Goal: Information Seeking & Learning: Learn about a topic

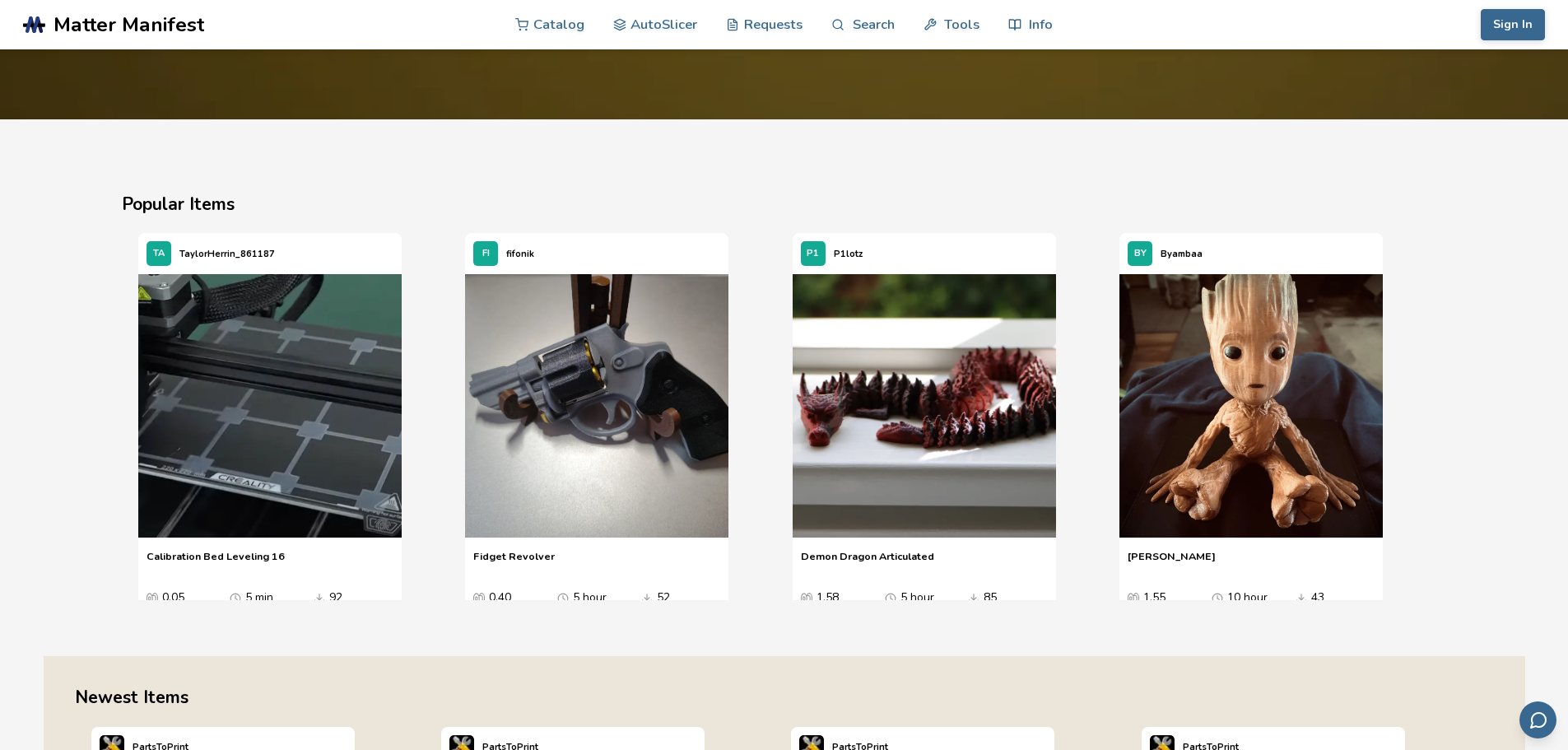
scroll to position [2141, 0]
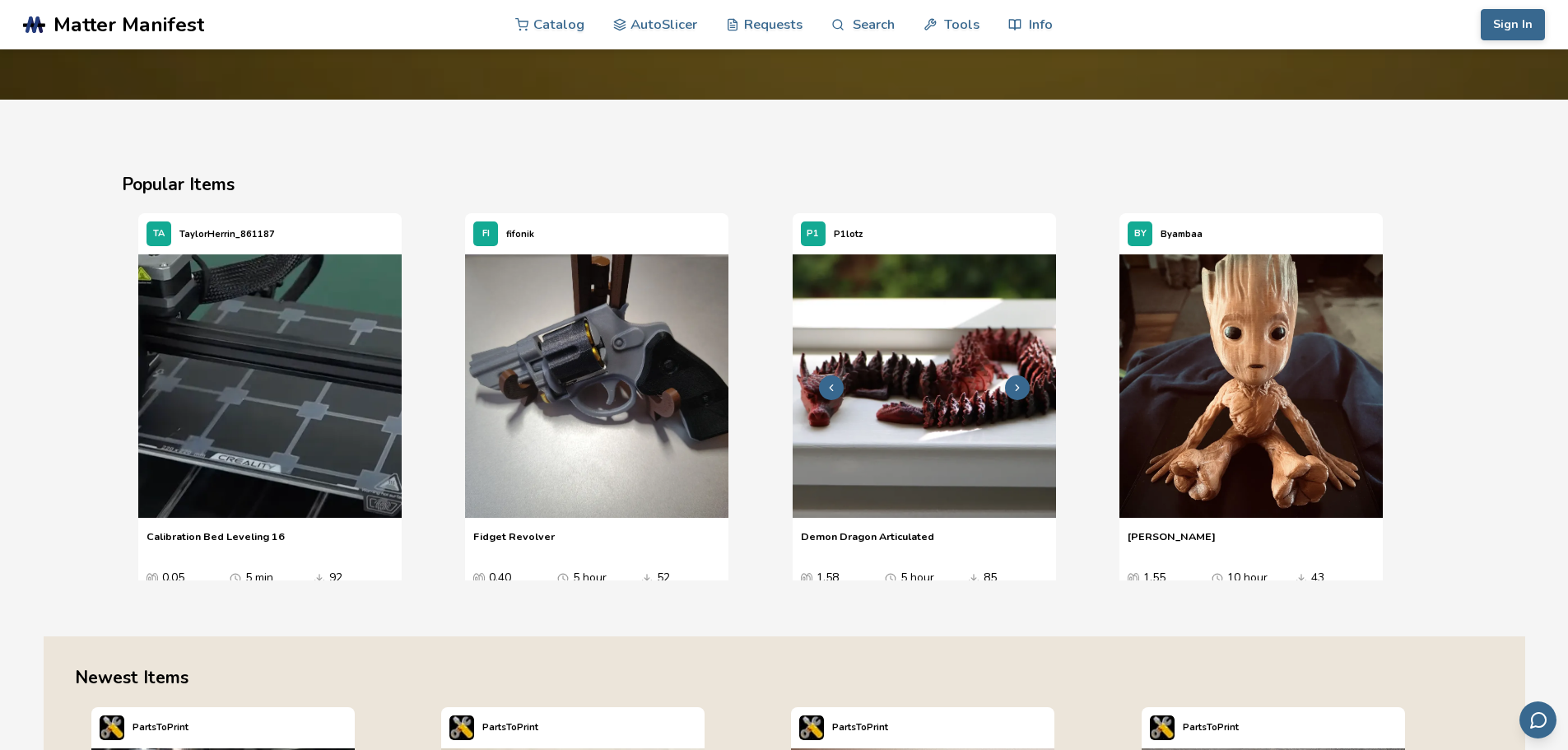
click at [1015, 389] on icon "3 / 4" at bounding box center [1017, 387] width 11 height 11
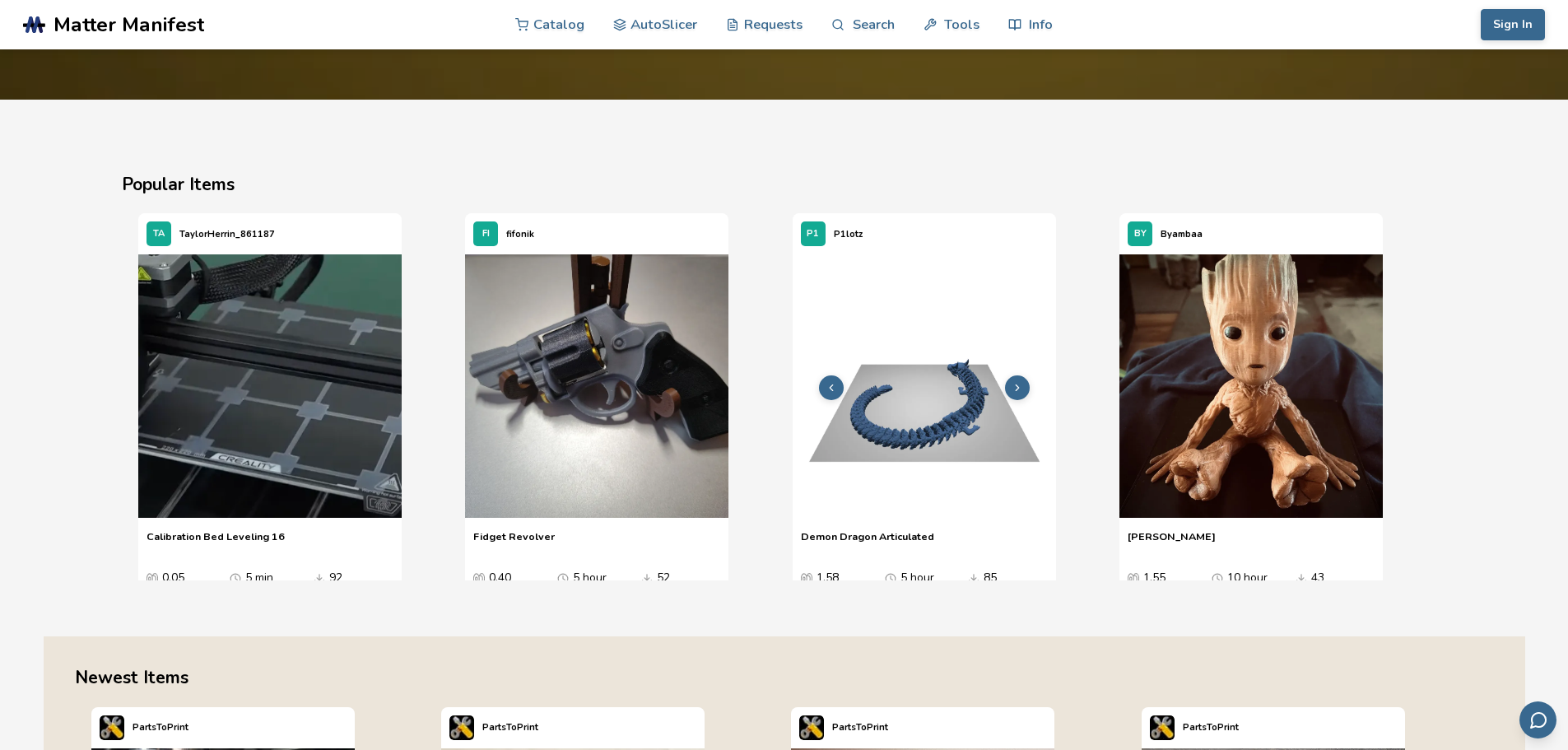
click at [1015, 389] on icon "3 / 4" at bounding box center [1017, 387] width 11 height 11
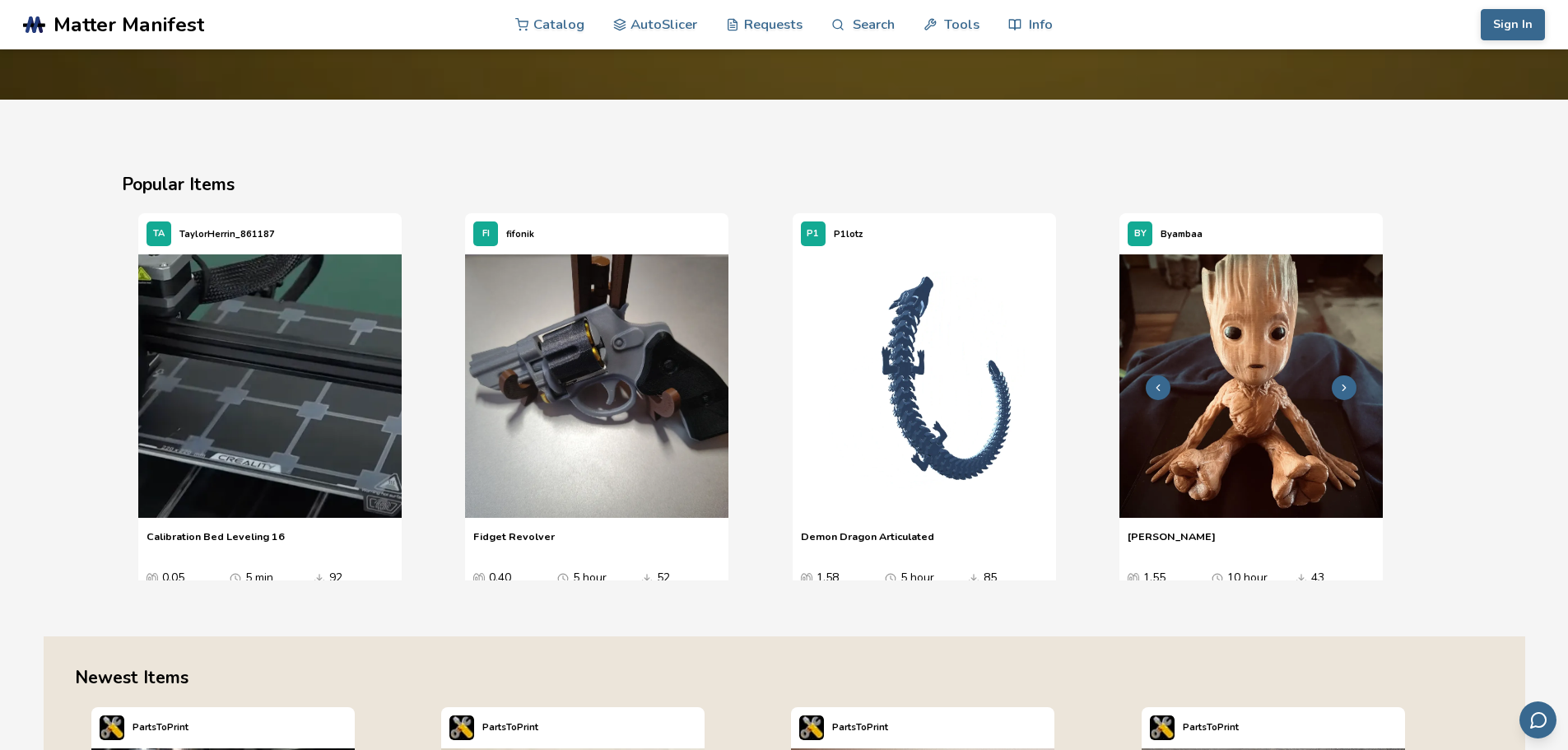
click at [1342, 390] on icon "4 / 4" at bounding box center [1344, 387] width 11 height 11
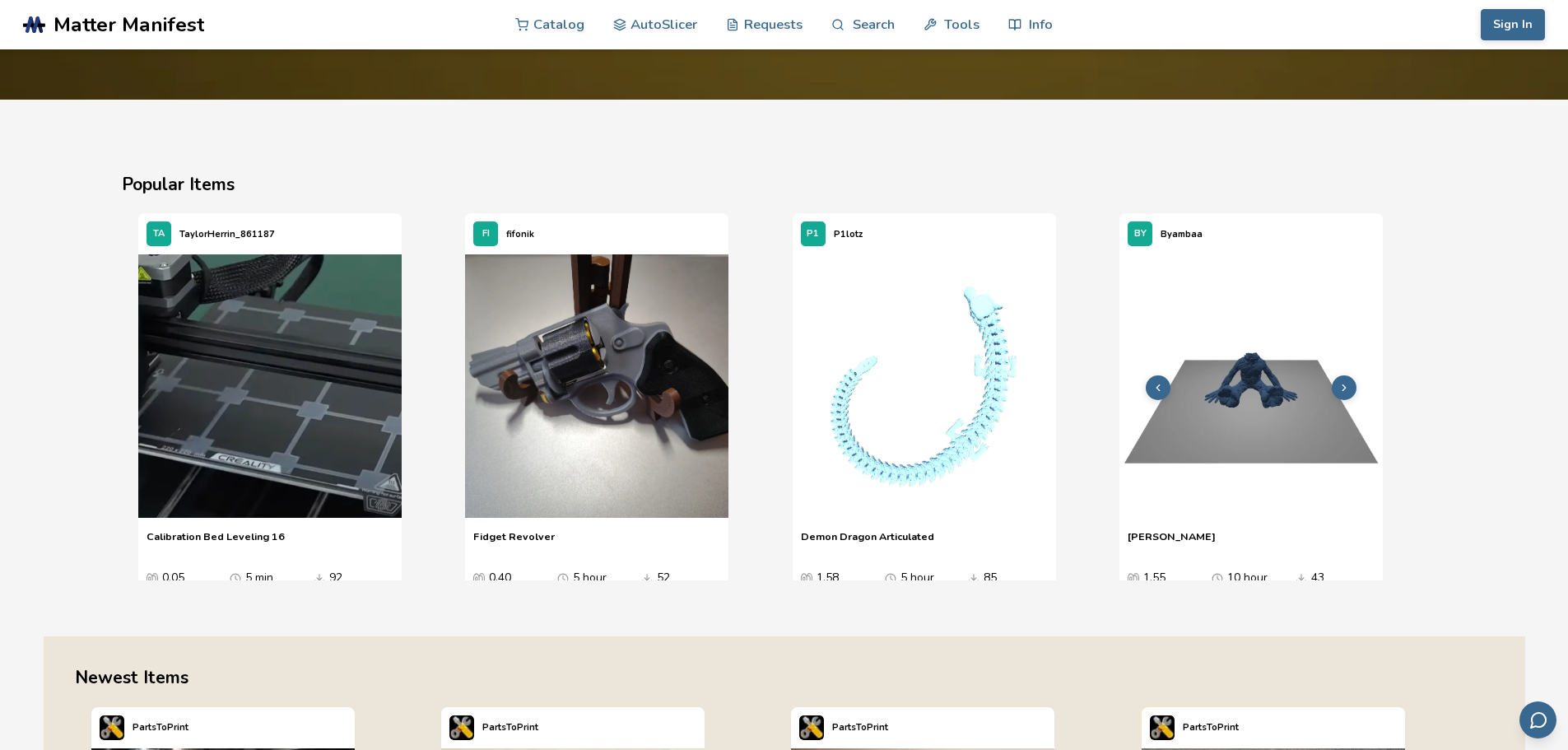
click at [1340, 385] on icon "4 / 4" at bounding box center [1344, 387] width 11 height 11
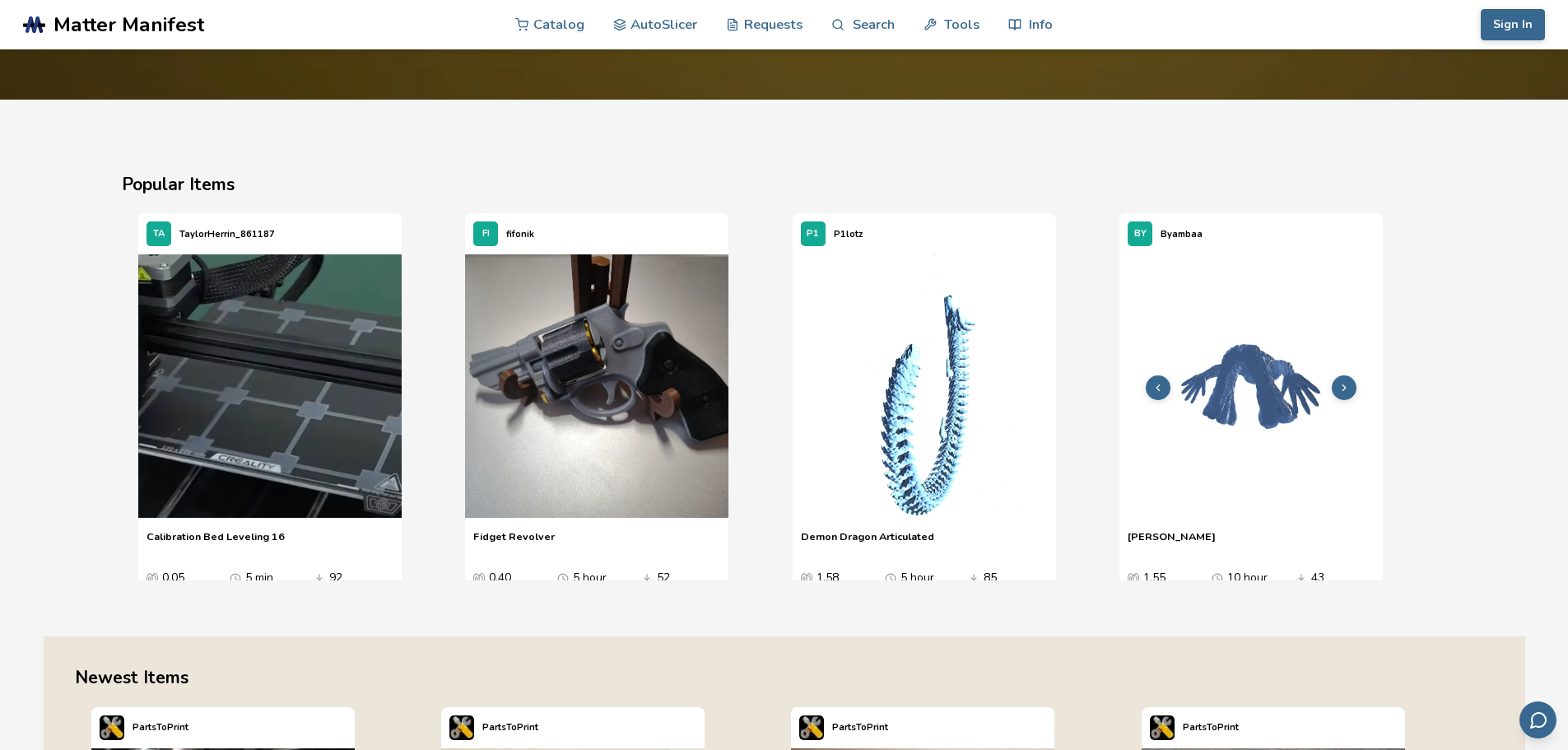
click at [1340, 385] on icon "4 / 4" at bounding box center [1344, 387] width 11 height 11
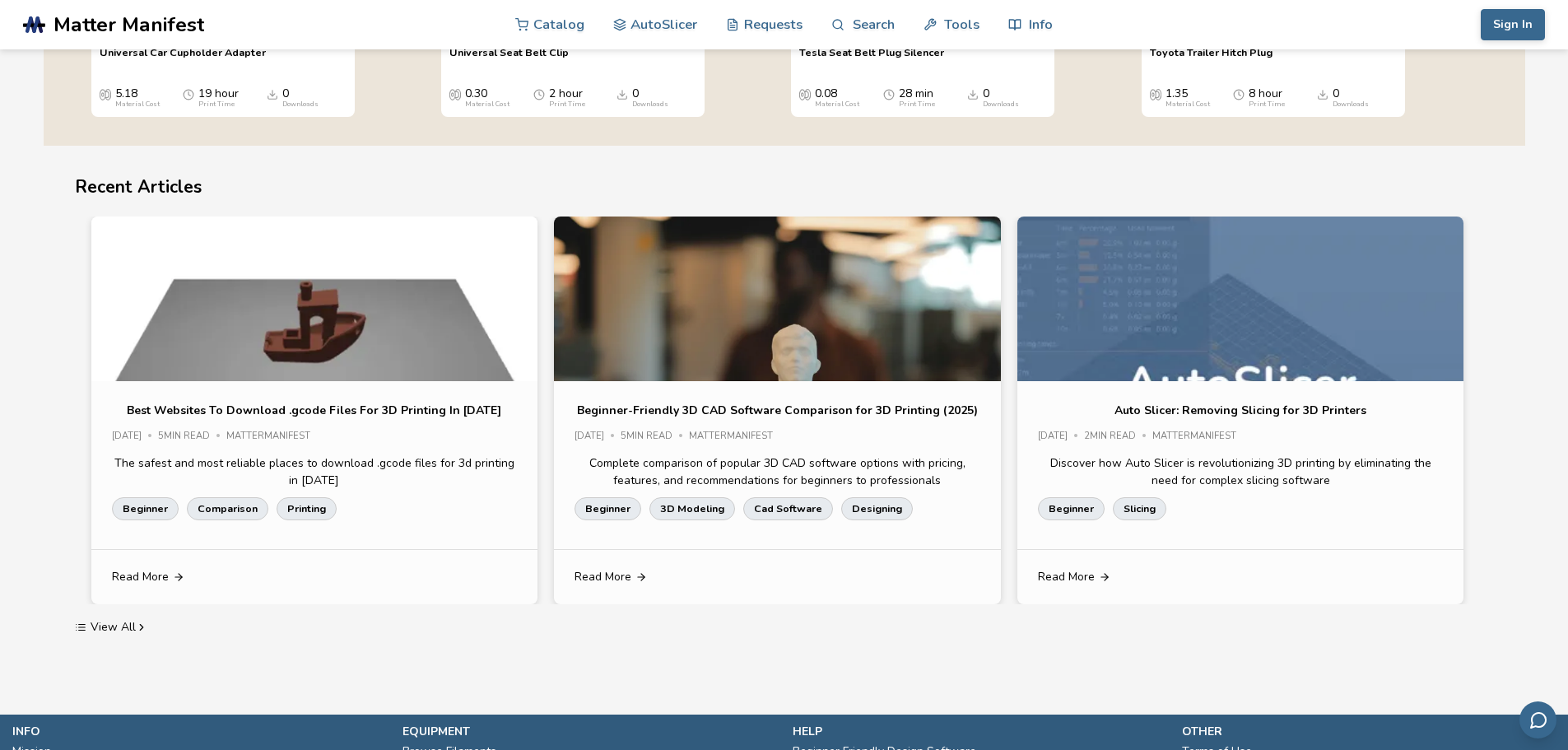
scroll to position [3129, 0]
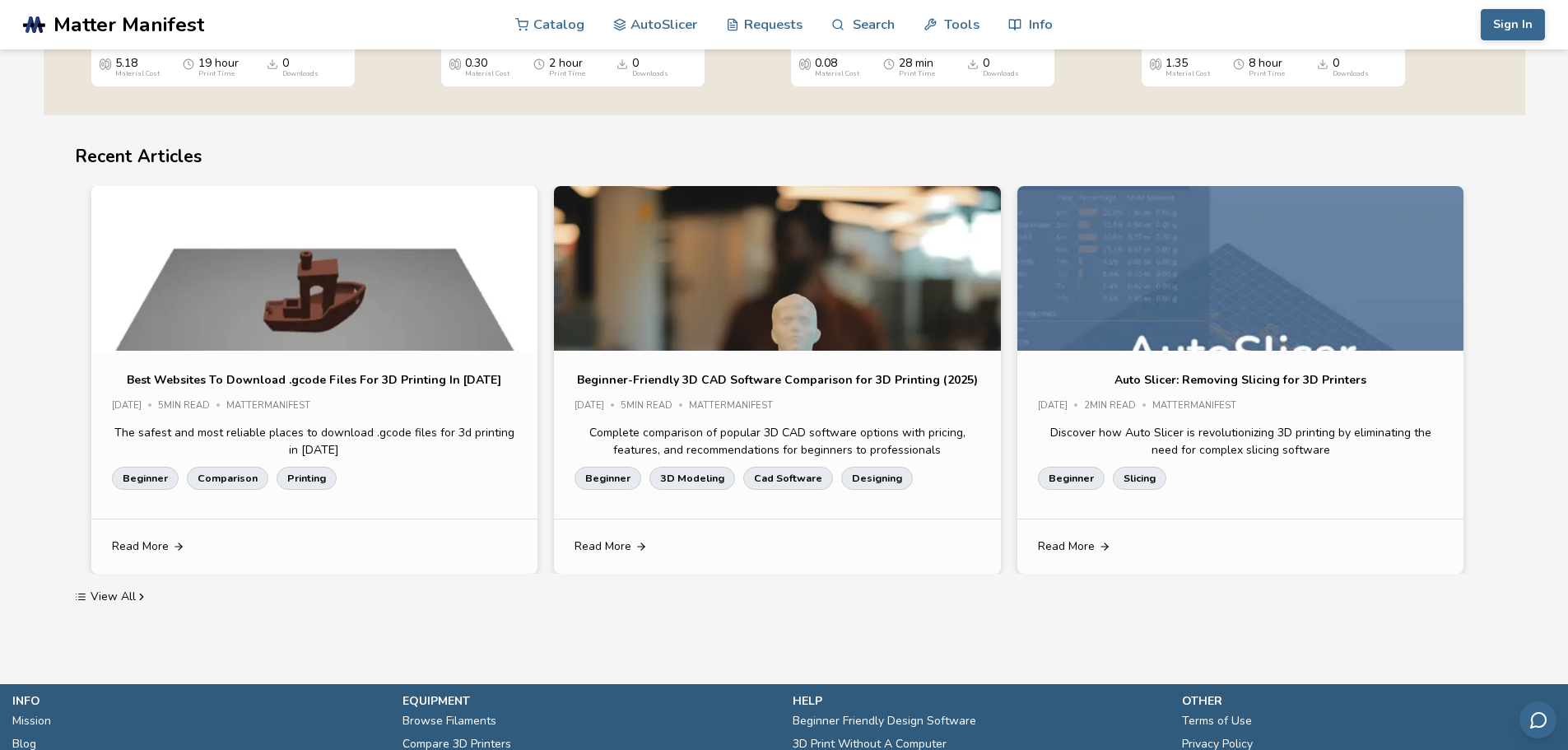
click at [327, 382] on p "Best Websites To Download .gcode Files For 3D Printing In [DATE]" at bounding box center [314, 380] width 375 height 17
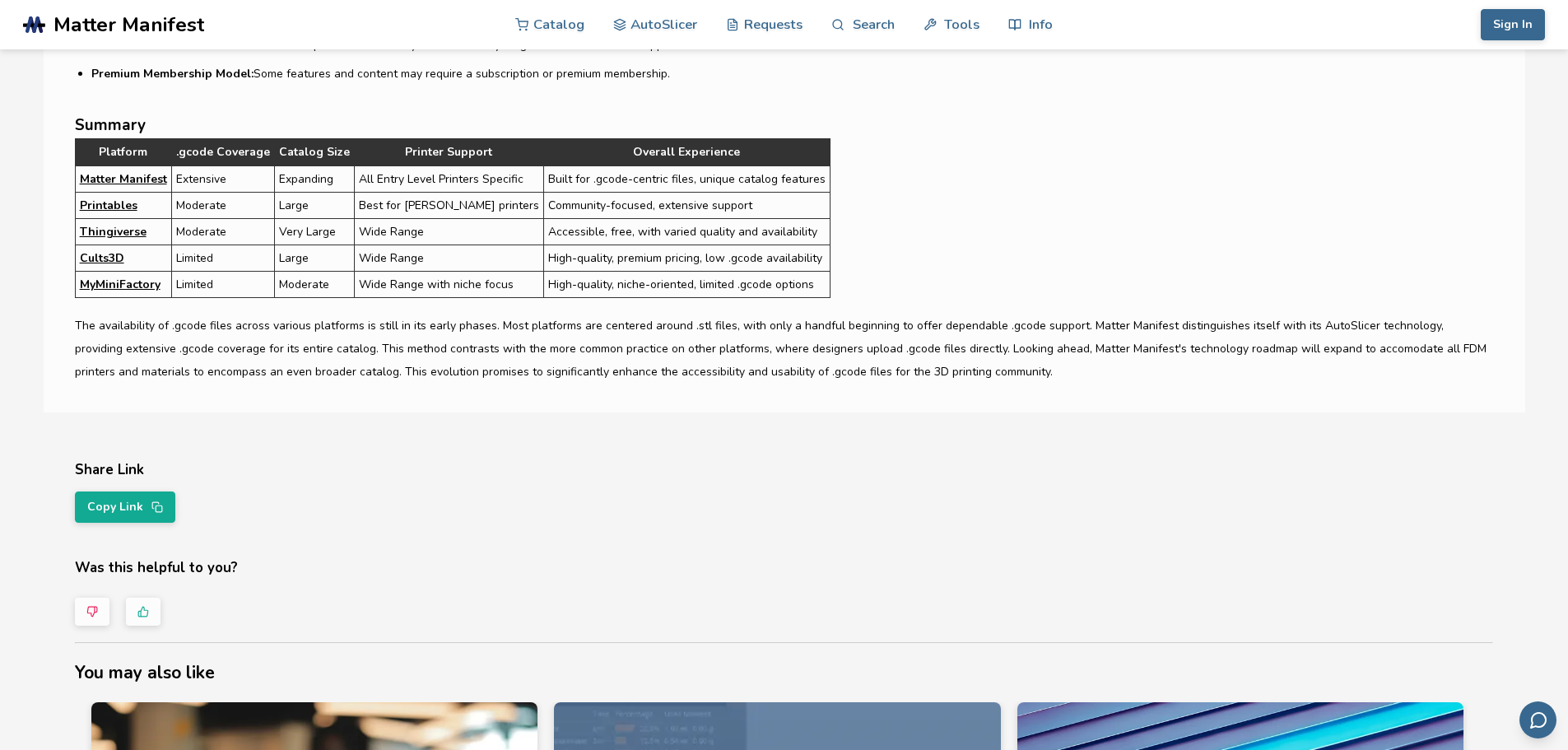
scroll to position [4859, 0]
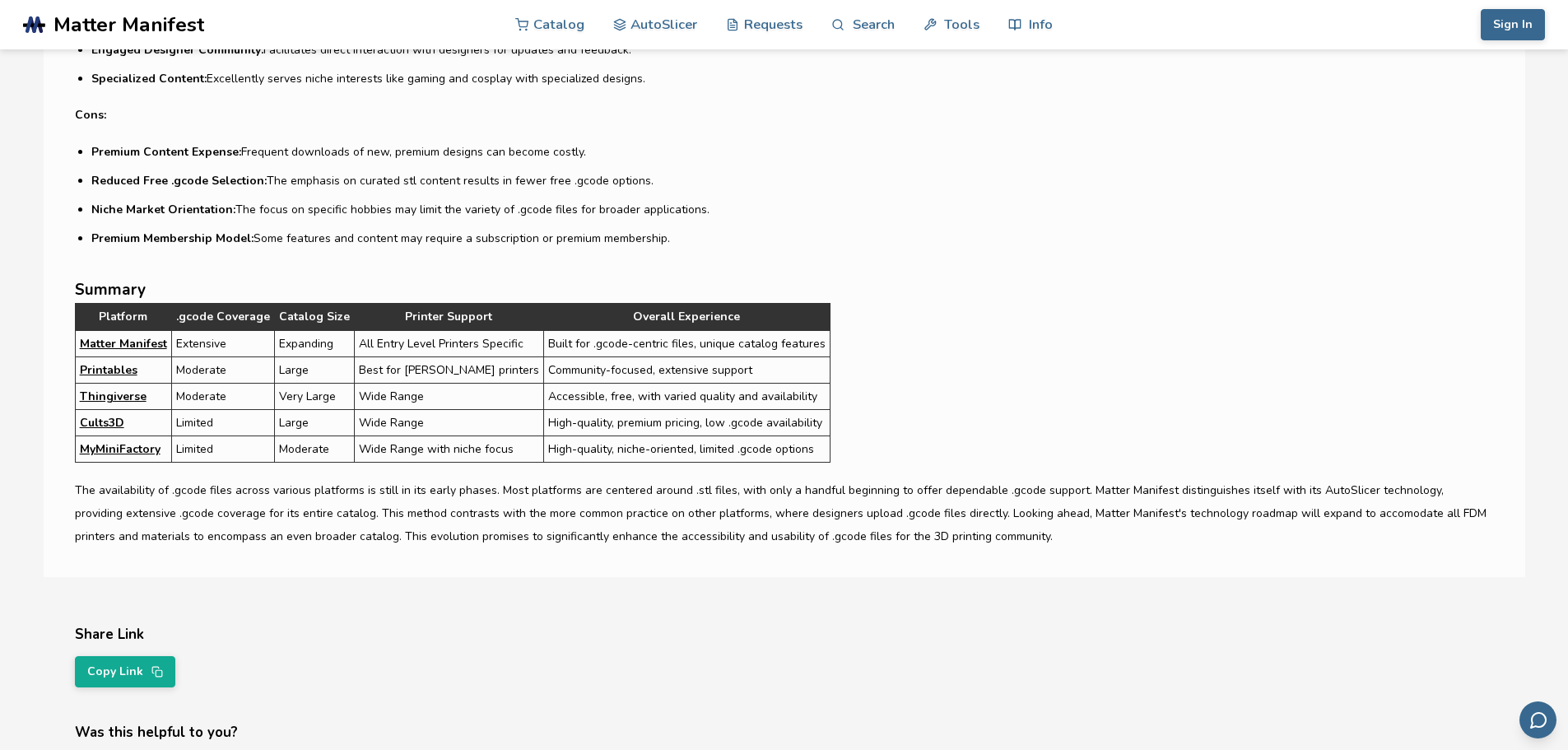
click at [146, 339] on link "Matter Manifest" at bounding box center [123, 344] width 87 height 17
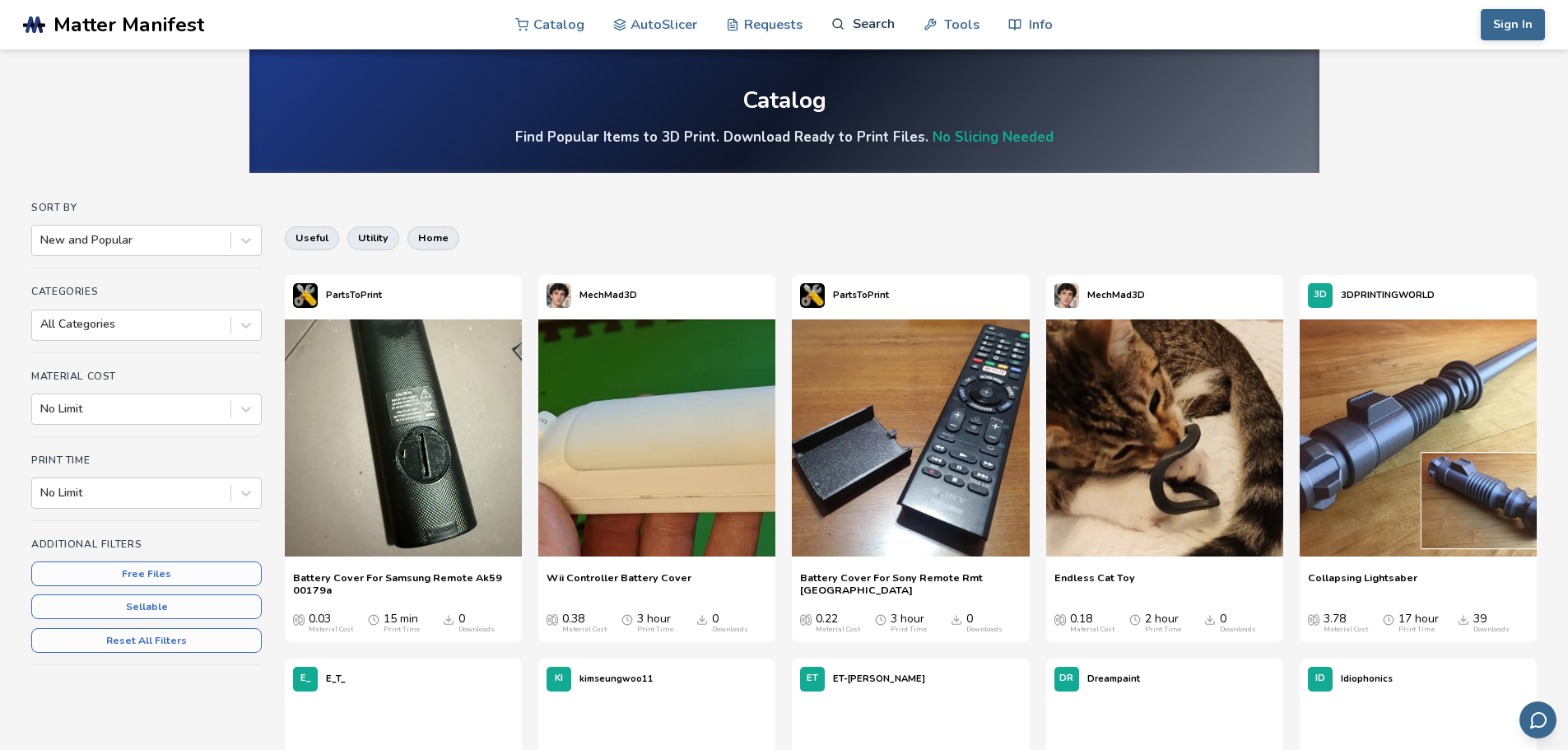
click at [863, 29] on link "Search" at bounding box center [863, 23] width 62 height 49
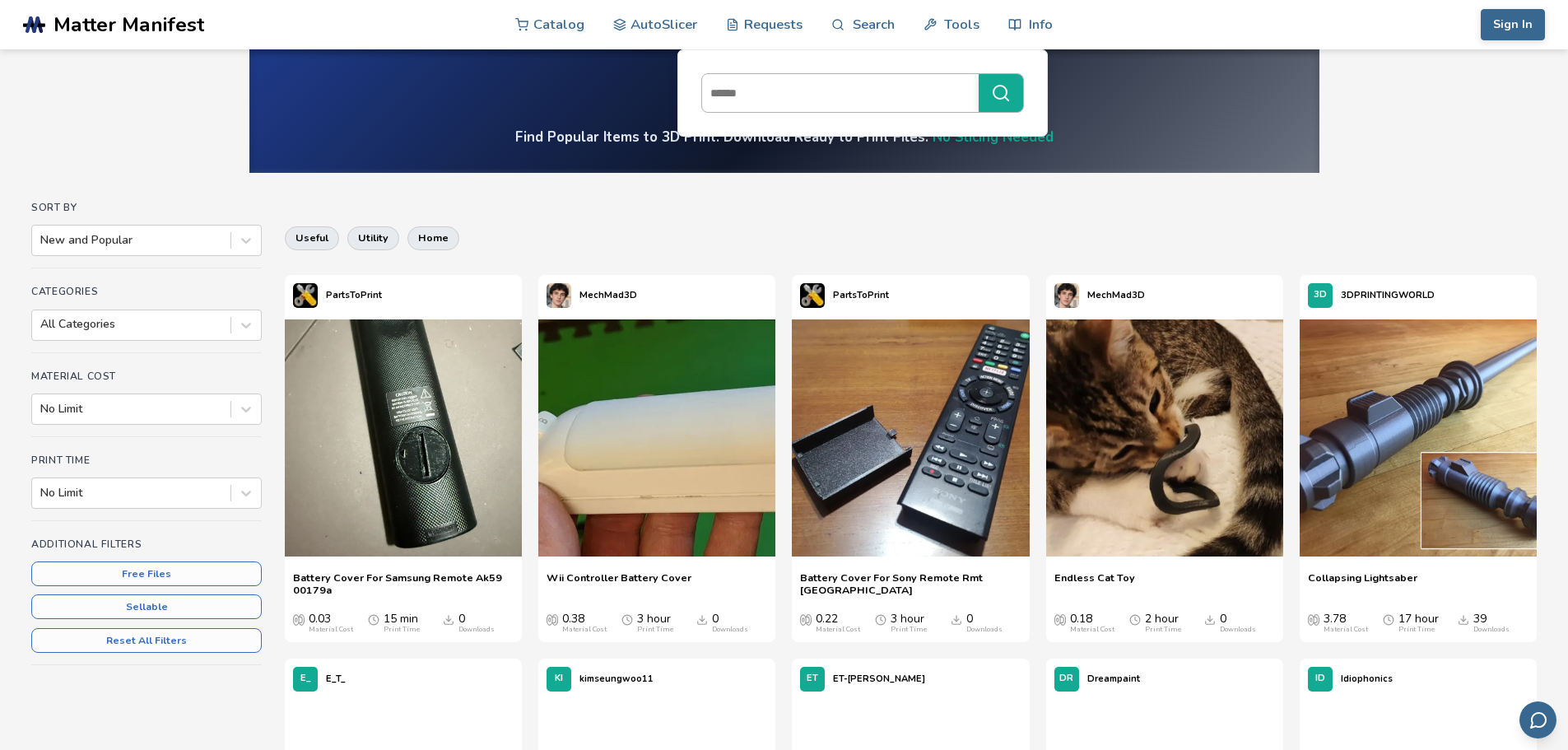
click at [768, 85] on input at bounding box center [836, 93] width 269 height 29
click at [979, 74] on button "*****" at bounding box center [1000, 93] width 44 height 38
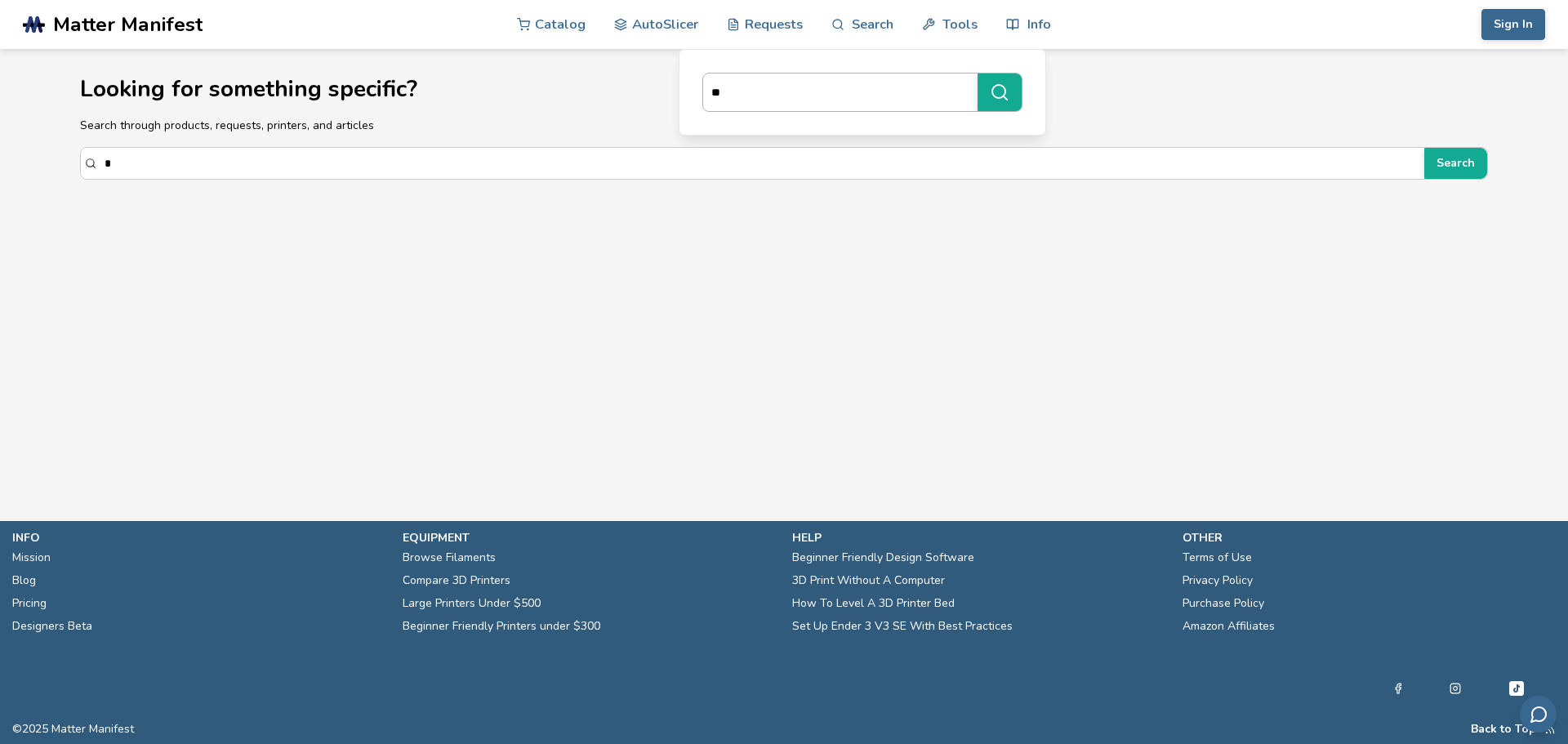
type input "*"
type input "*****"
click at [978, 74] on button "*****" at bounding box center [999, 93] width 44 height 38
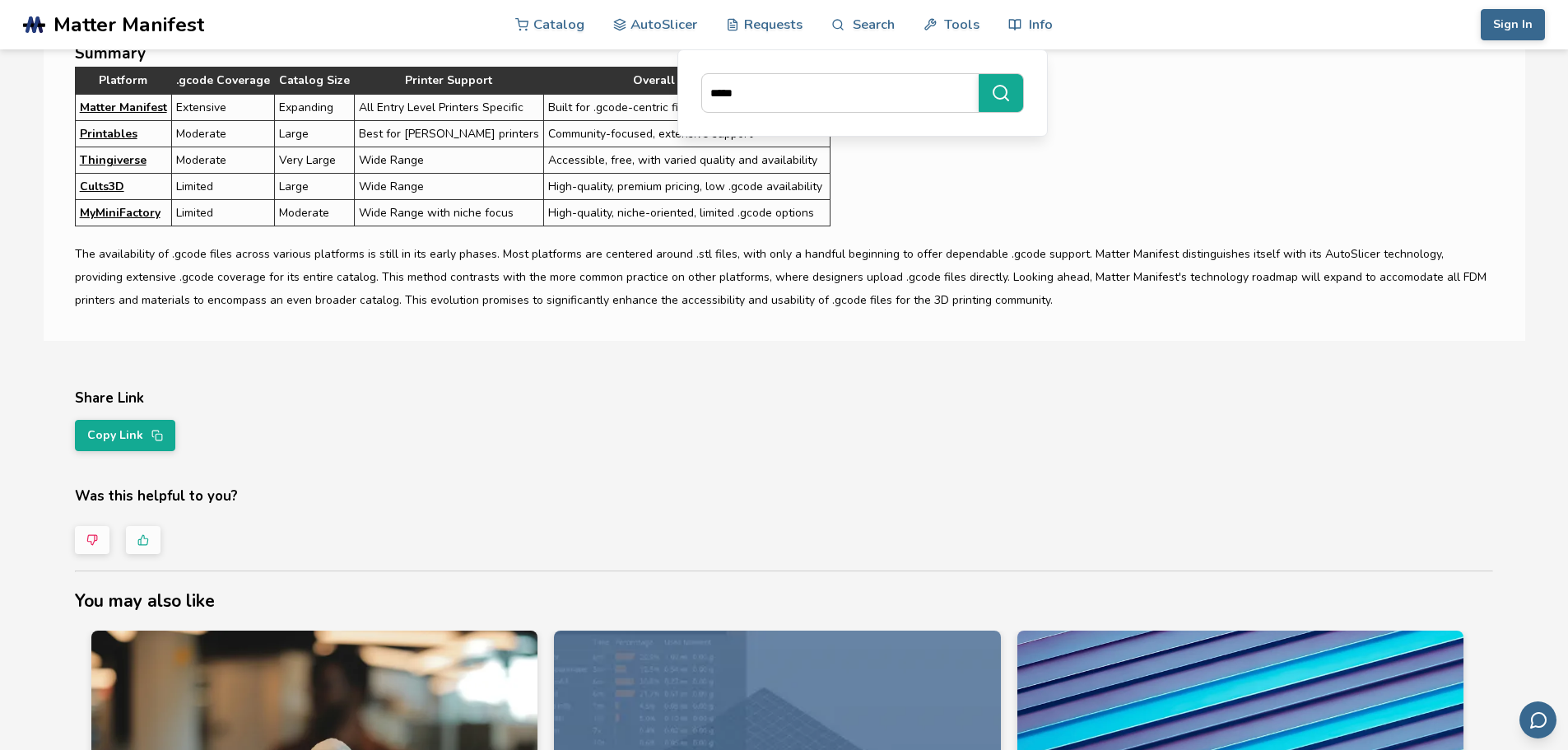
scroll to position [3147, 0]
